Goal: Find specific page/section: Find specific page/section

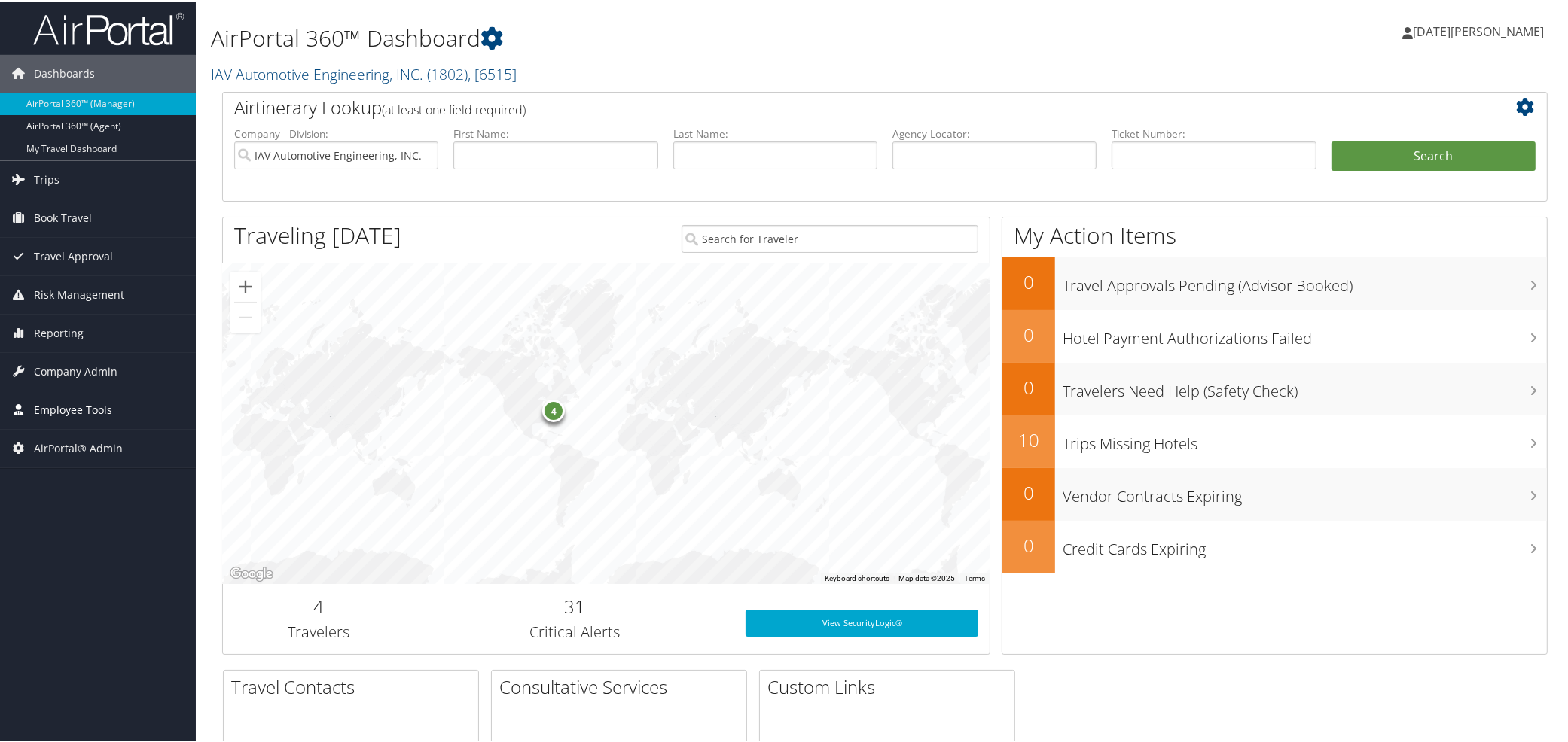
click at [80, 412] on span "Employee Tools" at bounding box center [72, 409] width 78 height 38
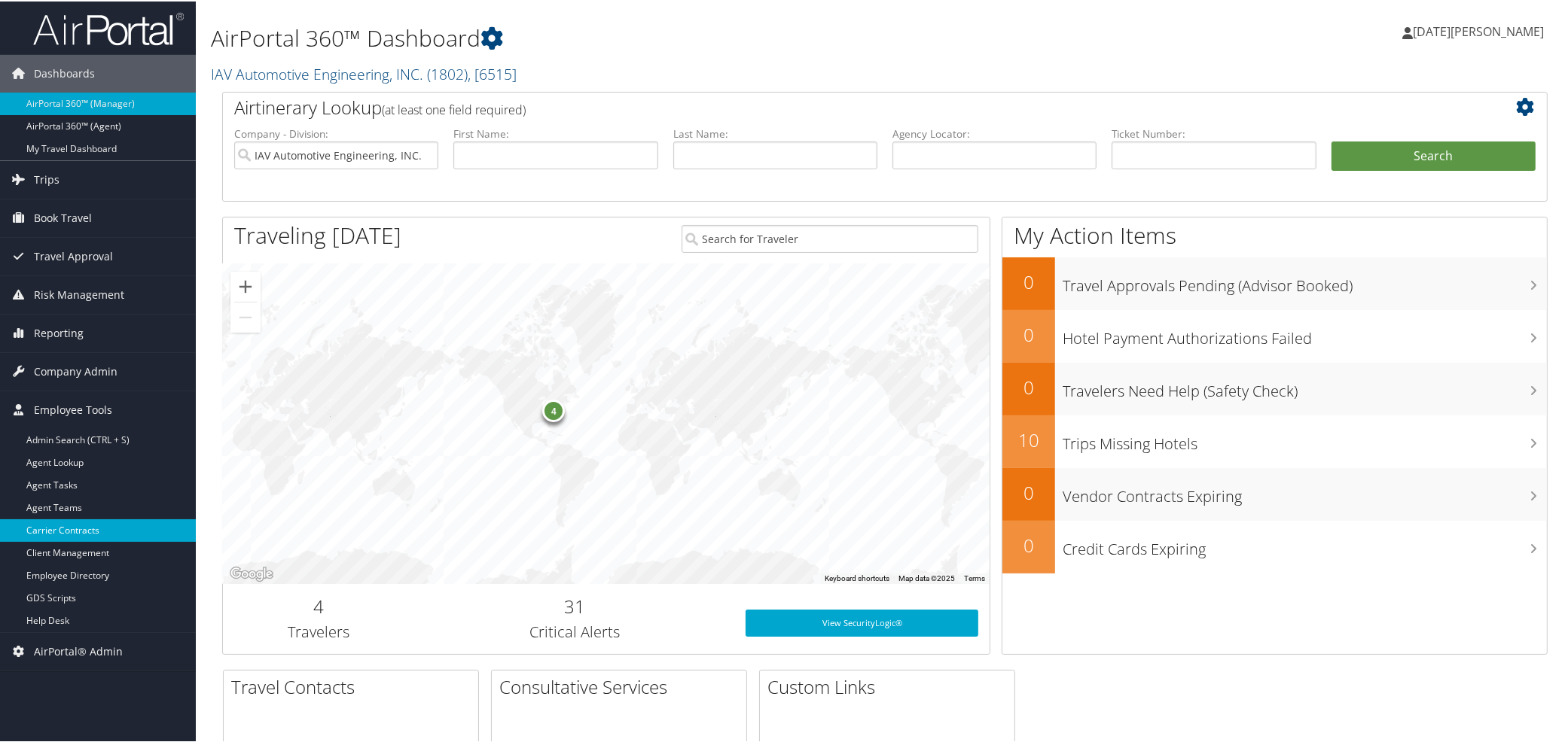
click at [59, 532] on link "Carrier Contracts" at bounding box center [98, 529] width 196 height 22
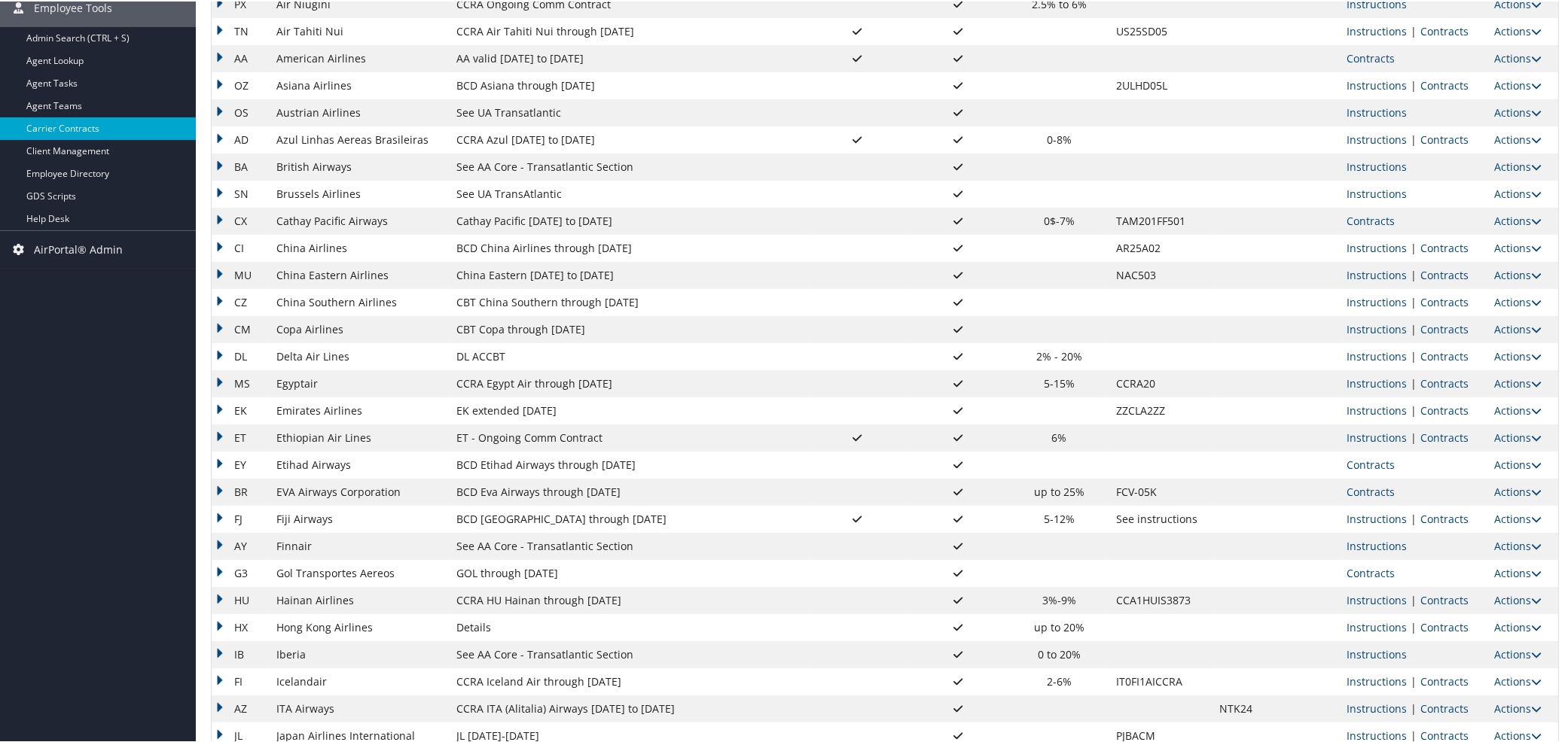
scroll to position [418, 0]
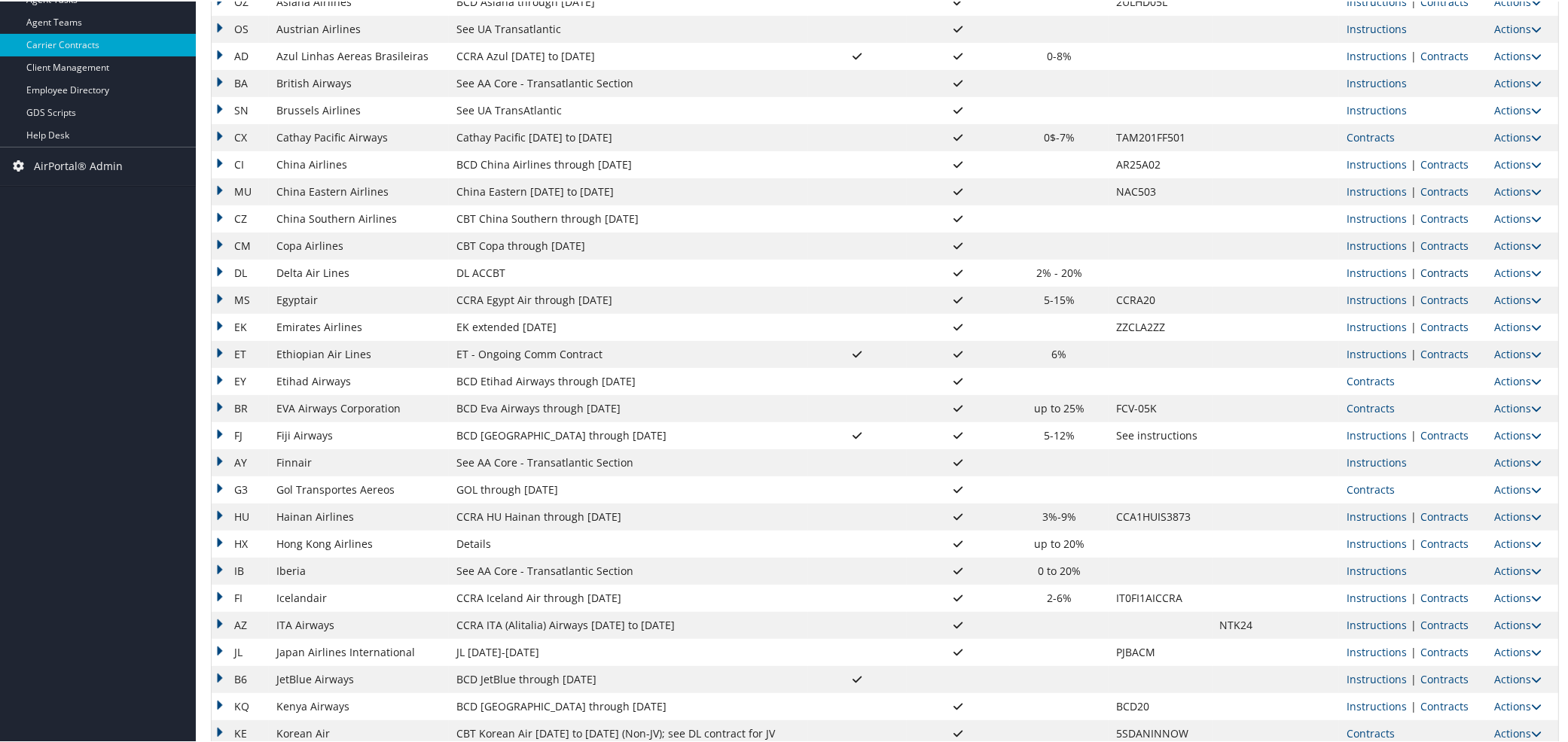
click at [1431, 268] on link "Contracts" at bounding box center [1444, 271] width 48 height 14
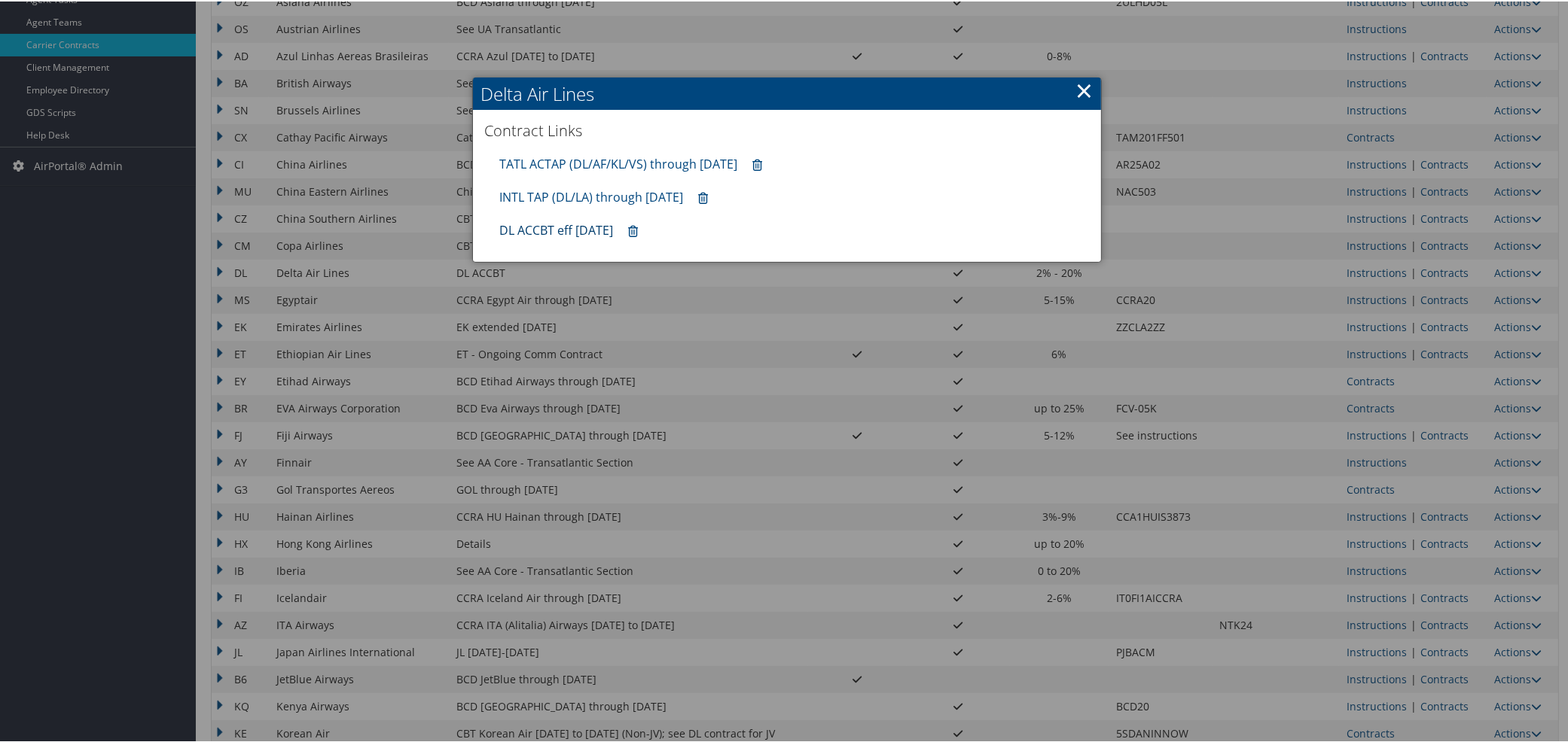
click at [533, 226] on link "DL ACCBT eff Aug 2025" at bounding box center [557, 229] width 114 height 17
